Goal: Information Seeking & Learning: Learn about a topic

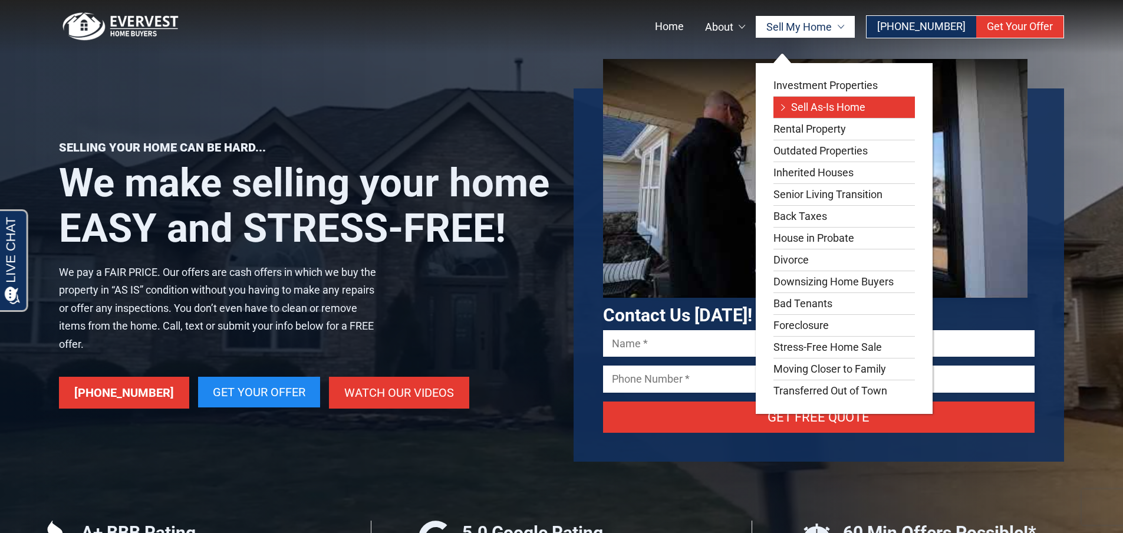
click at [835, 106] on link "Sell As-Is Home" at bounding box center [843, 107] width 141 height 21
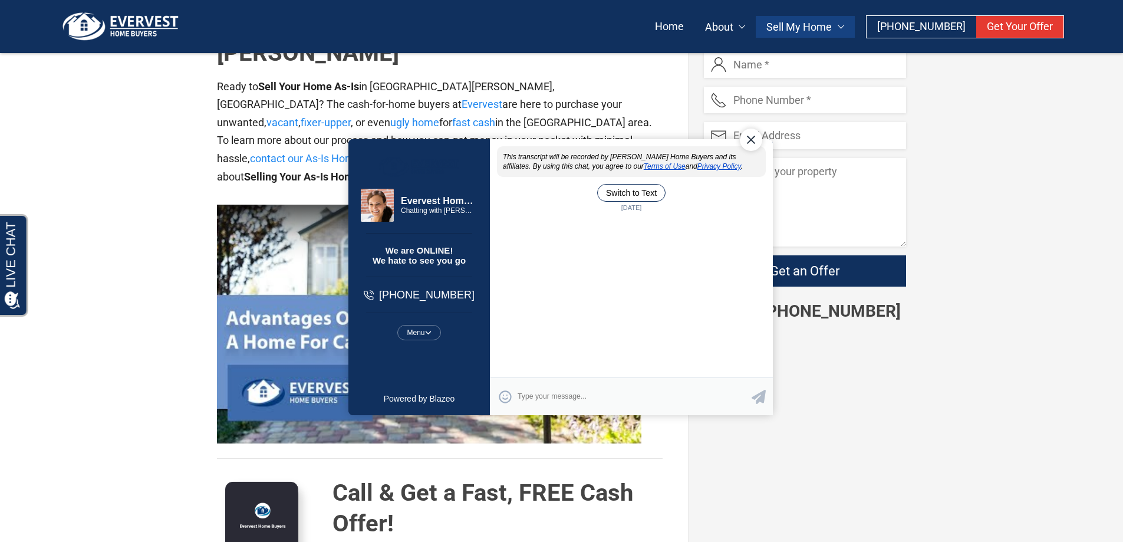
scroll to position [413, 0]
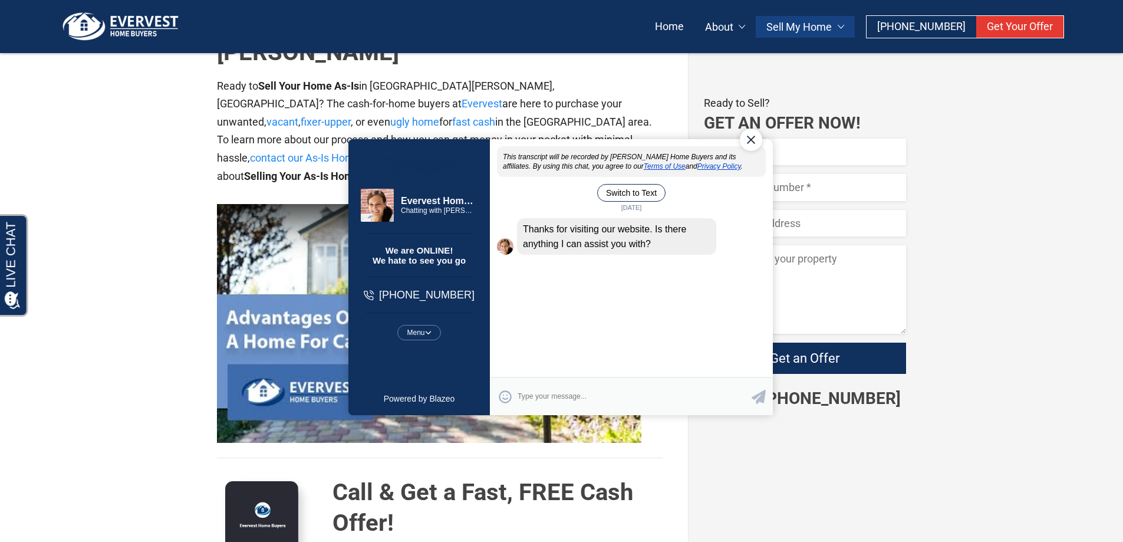
click at [747, 136] on div "Close Chat" at bounding box center [750, 139] width 22 height 22
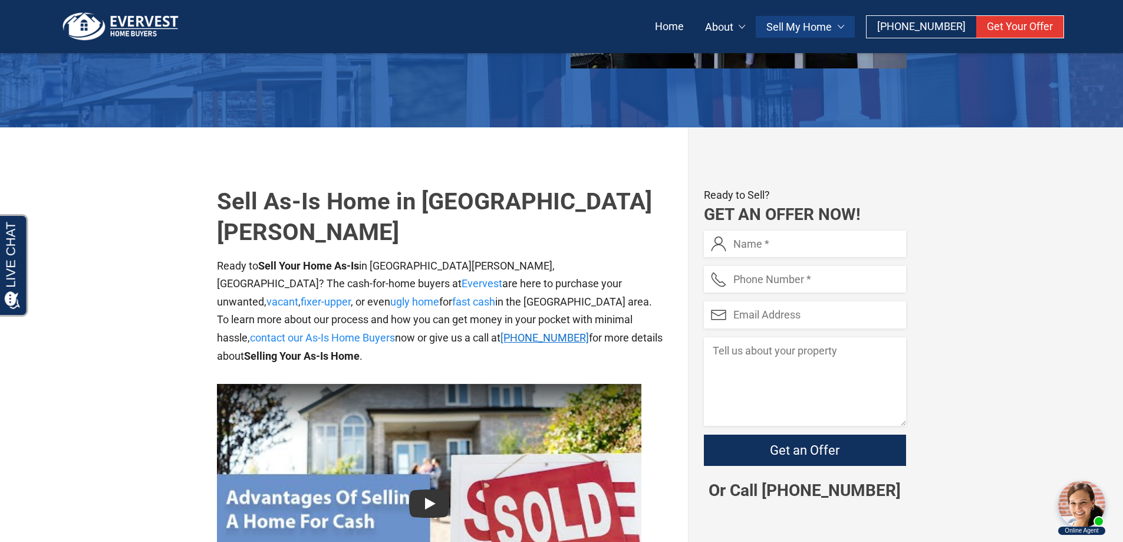
scroll to position [236, 0]
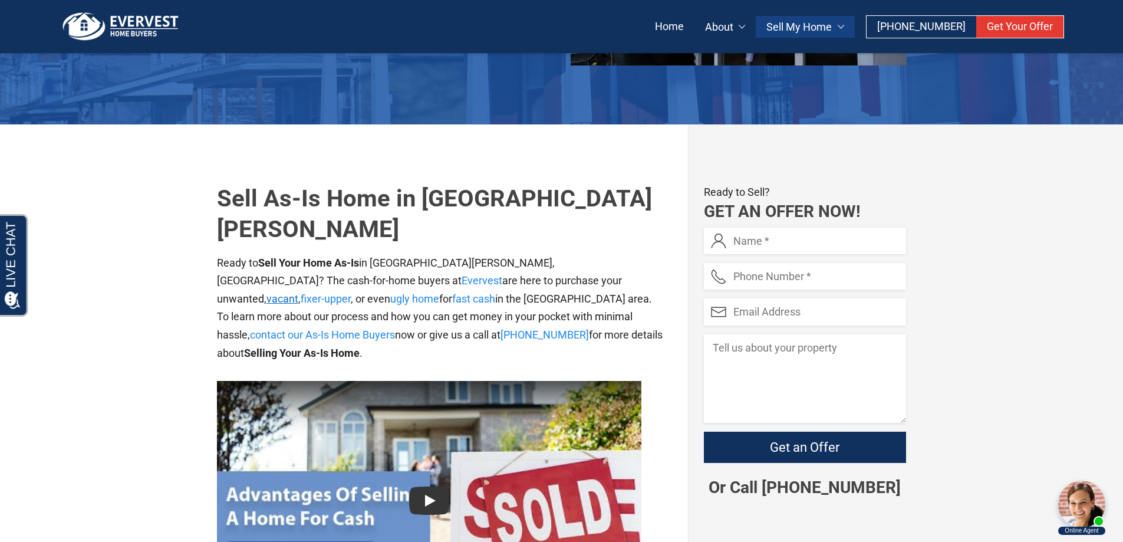
click at [298, 292] on link "vacant" at bounding box center [282, 298] width 32 height 12
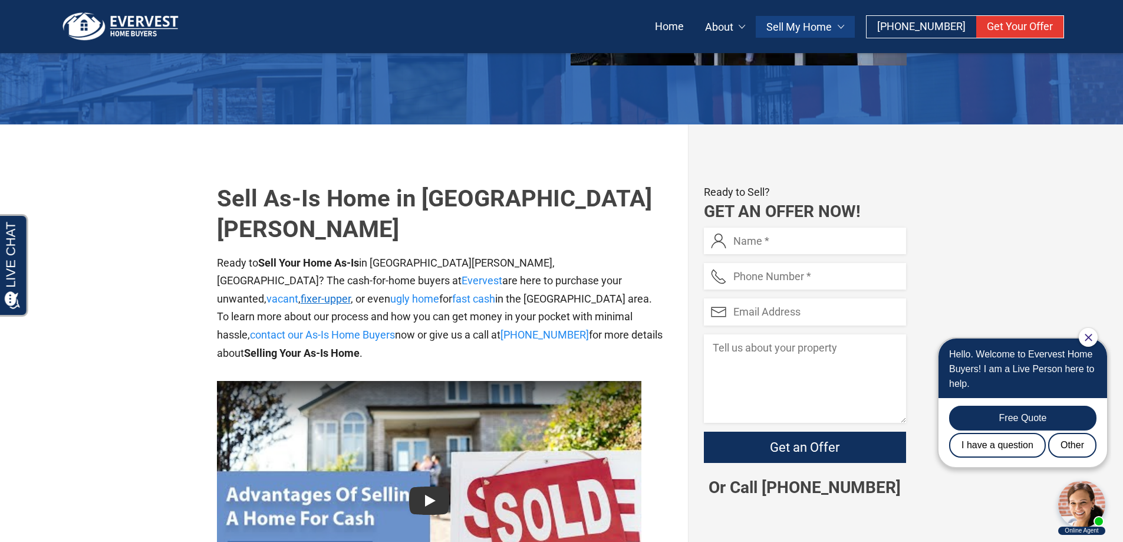
click at [351, 292] on link "fixer-upper" at bounding box center [326, 298] width 50 height 12
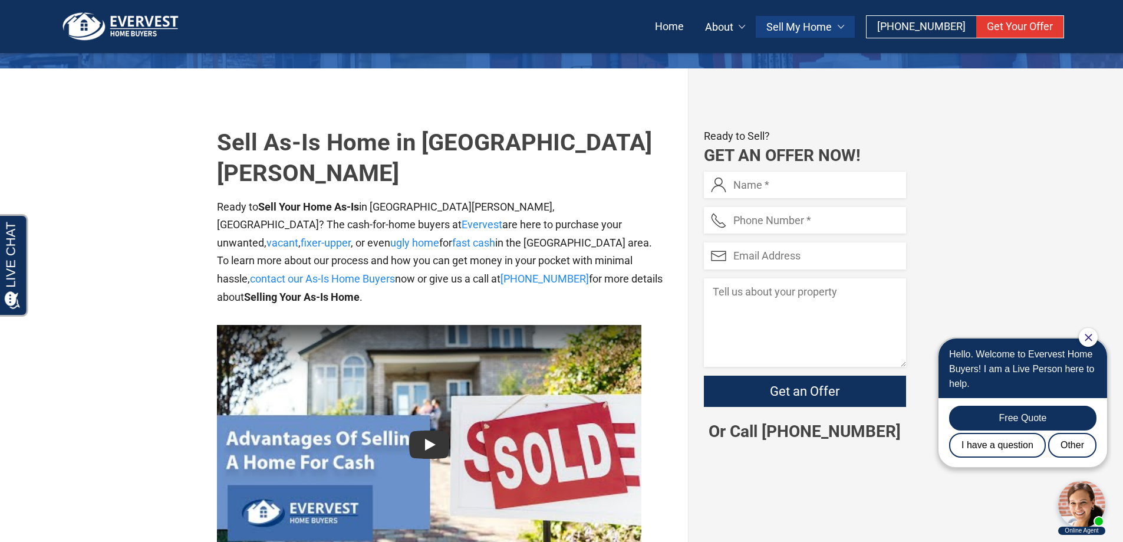
scroll to position [295, 0]
